Goal: Information Seeking & Learning: Check status

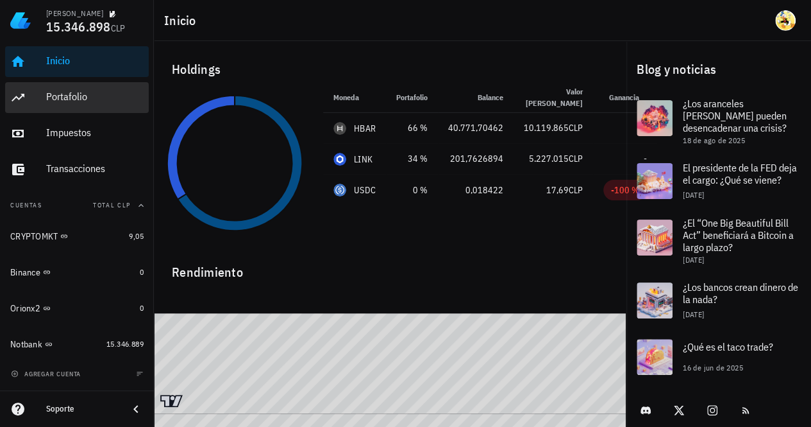
click at [71, 103] on div "Portafolio" at bounding box center [94, 97] width 97 height 29
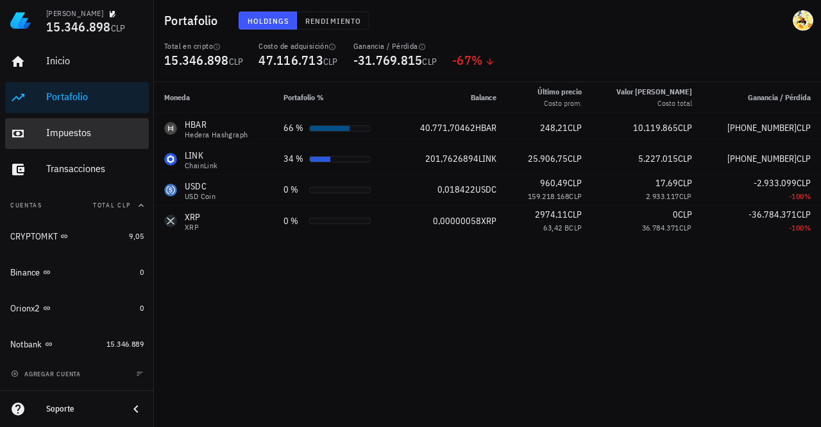
click at [69, 134] on div "Impuestos" at bounding box center [94, 132] width 97 height 12
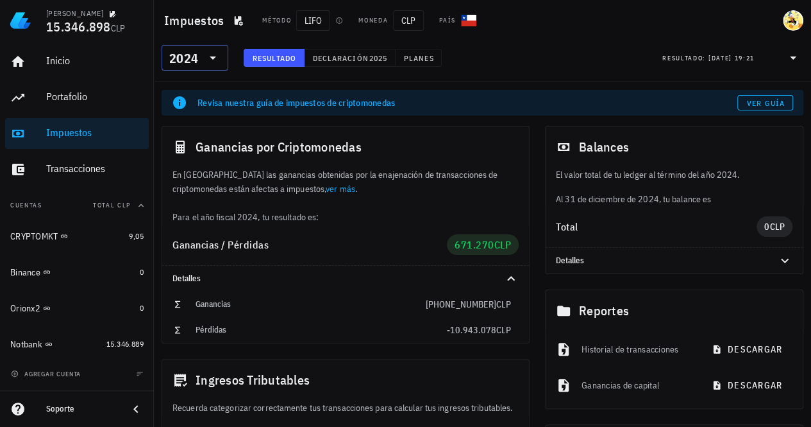
click at [178, 63] on div "2024" at bounding box center [183, 58] width 29 height 13
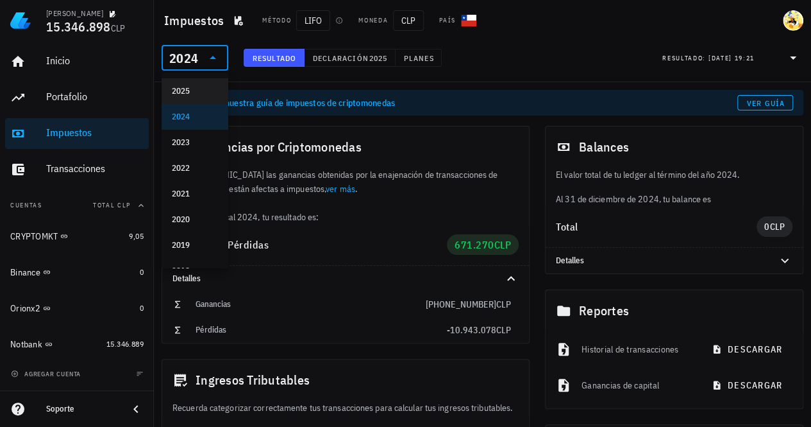
click at [174, 96] on div "2025" at bounding box center [195, 91] width 46 height 21
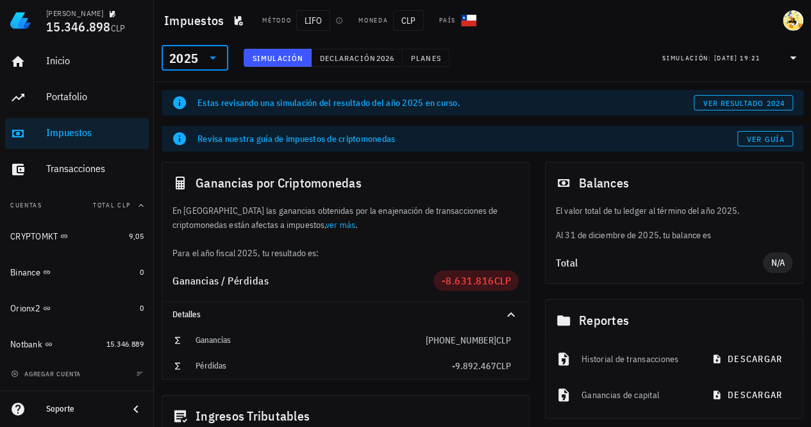
click at [795, 58] on icon at bounding box center [793, 57] width 15 height 15
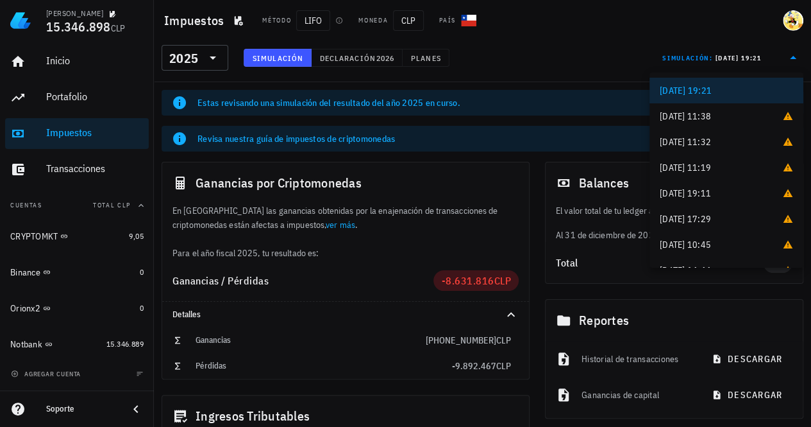
click at [795, 58] on icon at bounding box center [793, 57] width 6 height 3
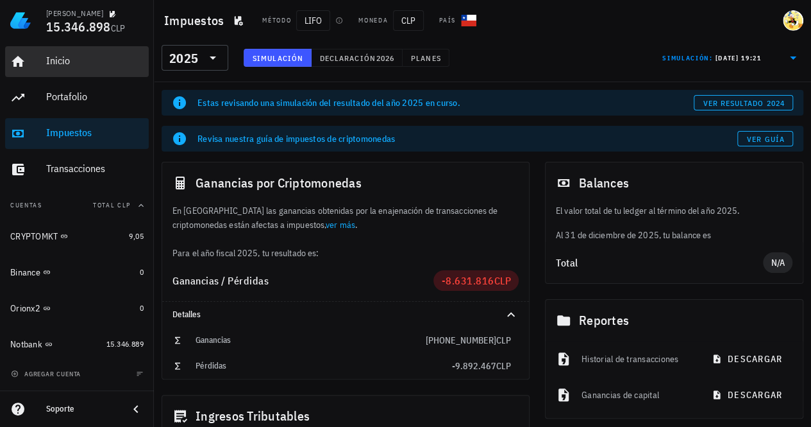
click at [56, 58] on div "Inicio" at bounding box center [94, 61] width 97 height 12
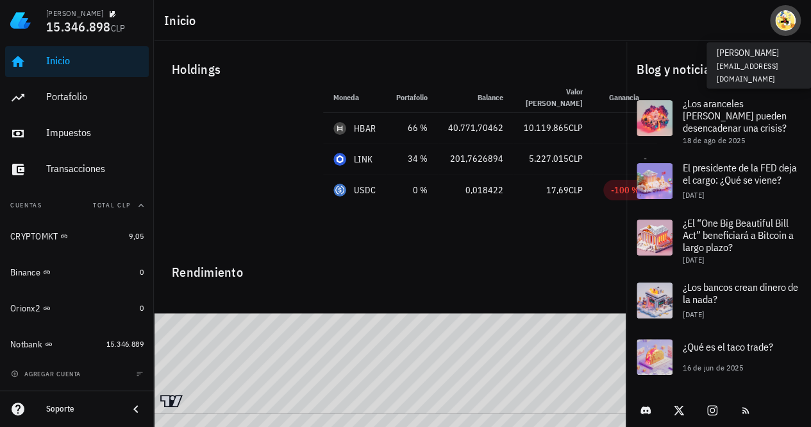
click at [785, 26] on div "avatar" at bounding box center [785, 20] width 21 height 21
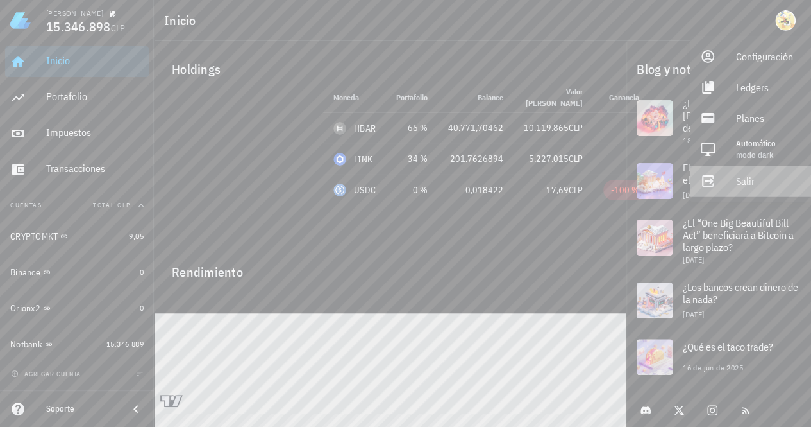
click at [765, 187] on div "Salir" at bounding box center [768, 181] width 65 height 26
